Goal: Find specific page/section: Find specific page/section

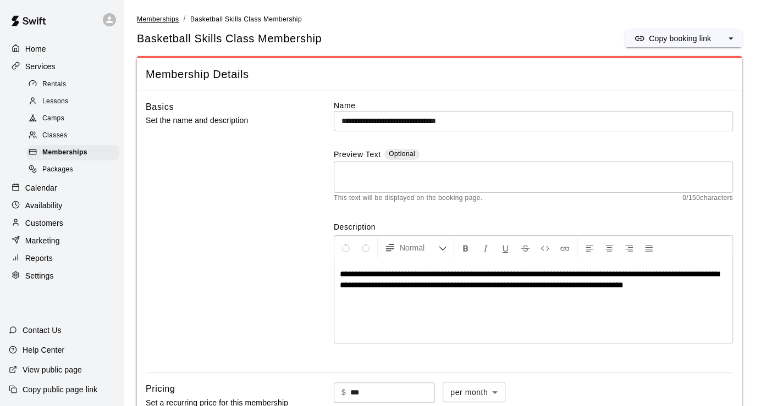
click at [151, 18] on span "Memberships" at bounding box center [158, 19] width 42 height 8
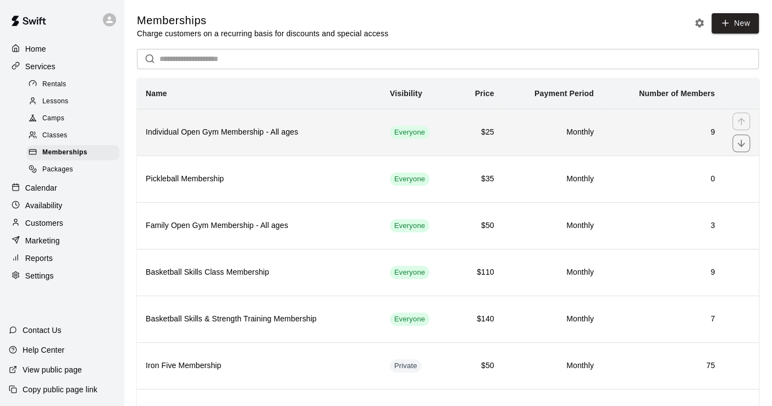
click at [373, 130] on th "Individual Open Gym Membership - All ages" at bounding box center [259, 132] width 244 height 47
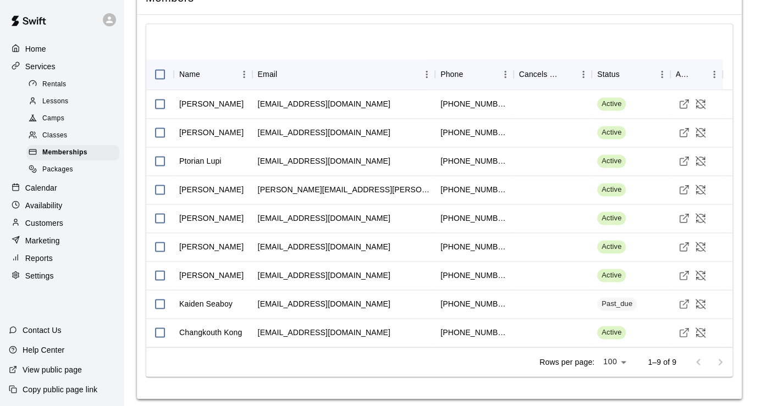
scroll to position [923, 0]
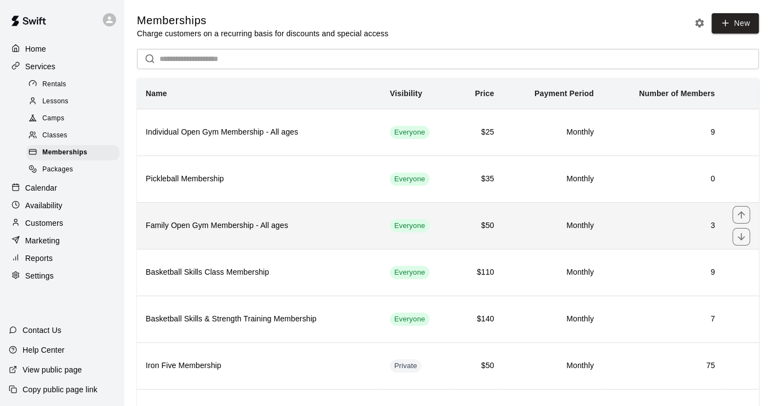
click at [306, 219] on th "Family Open Gym Membership - All ages" at bounding box center [259, 225] width 244 height 47
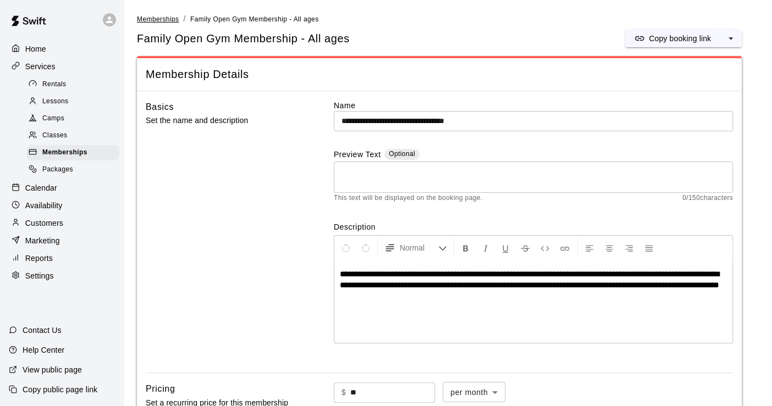
click at [155, 16] on span "Memberships" at bounding box center [158, 19] width 42 height 8
